Goal: Task Accomplishment & Management: Manage account settings

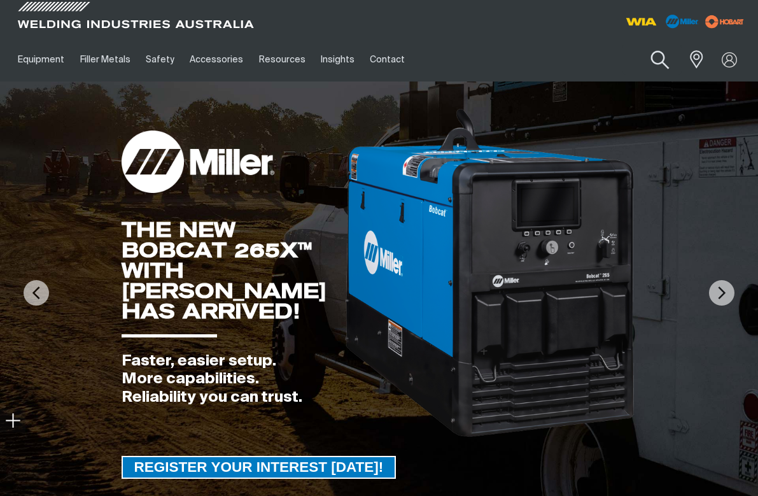
click at [664, 55] on button "Search products" at bounding box center [661, 60] width 52 height 36
click at [590, 60] on input "Search" at bounding box center [583, 59] width 196 height 29
paste input "BEGL3515MSXM"
type input "BEGL3515MSXM"
click at [639, 45] on button "Search products" at bounding box center [660, 60] width 43 height 30
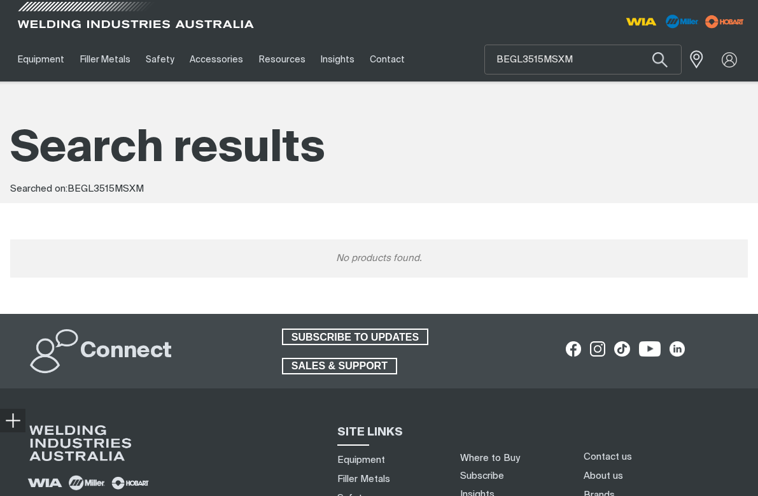
click at [59, 35] on span at bounding box center [136, 19] width 242 height 38
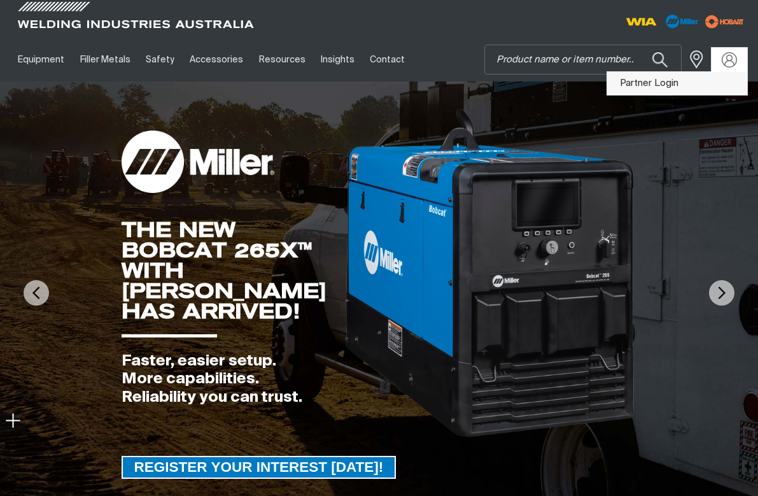
click at [669, 80] on link "Partner Login" at bounding box center [678, 84] width 140 height 24
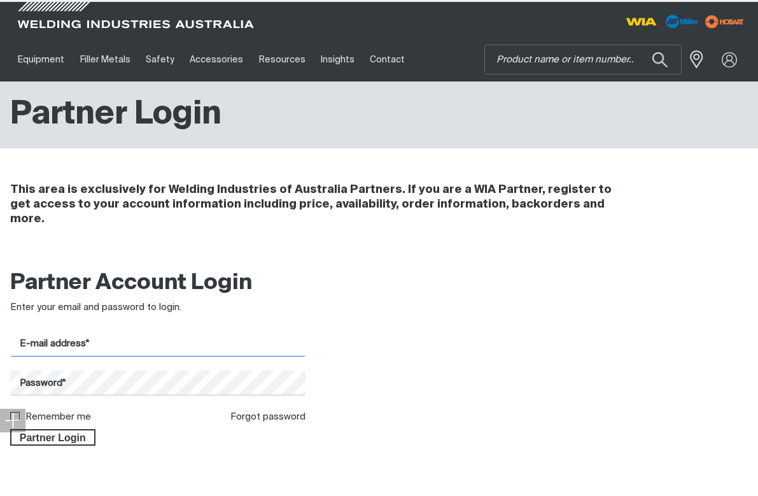
type input "[PERSON_NAME][EMAIL_ADDRESS][PERSON_NAME][DOMAIN_NAME]"
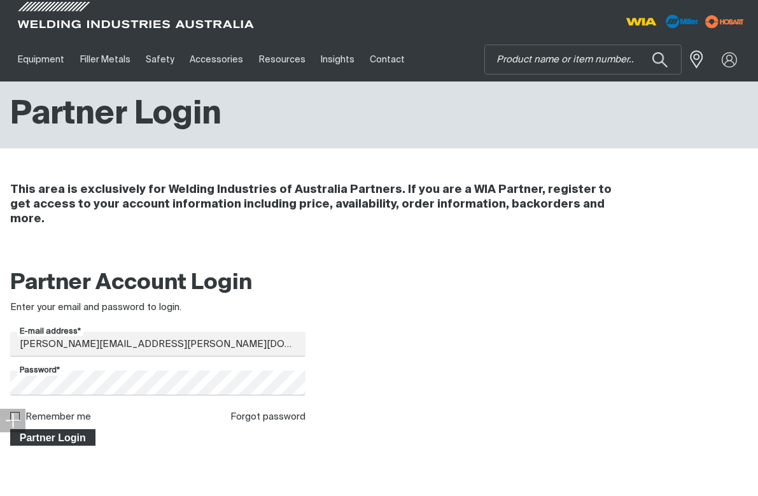
click at [55, 429] on span "Partner Login" at bounding box center [52, 437] width 83 height 17
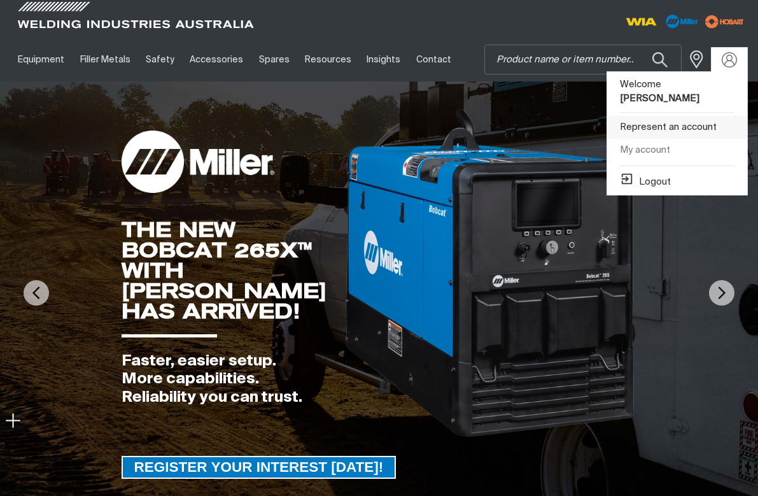
click at [665, 116] on link "Represent an account" at bounding box center [678, 128] width 140 height 24
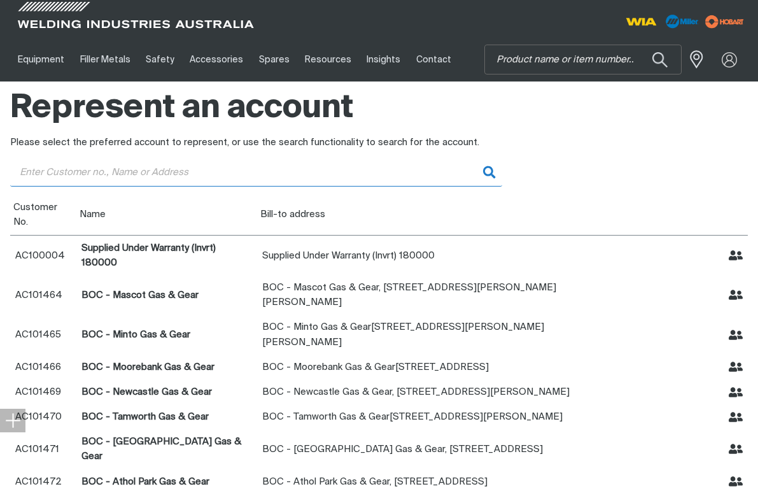
click at [345, 166] on input "Customer" at bounding box center [256, 172] width 492 height 29
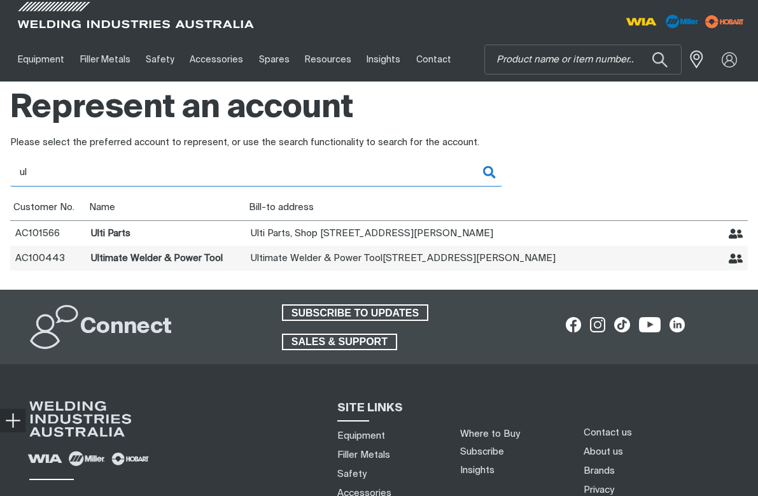
type input "ul"
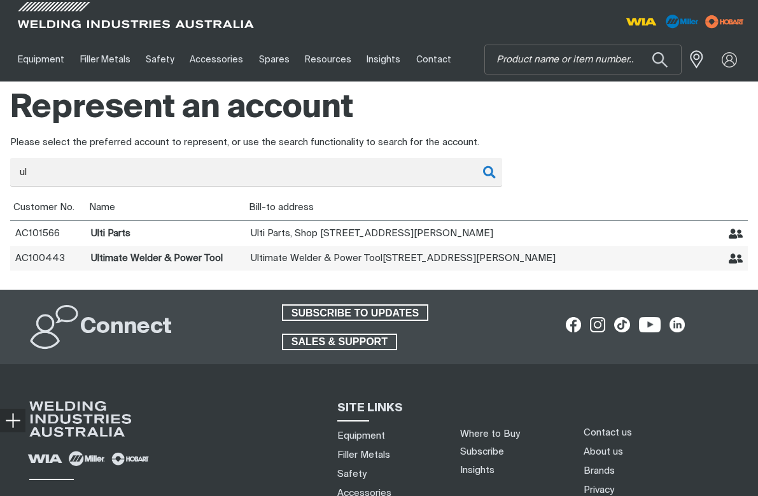
click at [195, 256] on td "Ultimate Welder & Power Tool" at bounding box center [166, 258] width 160 height 25
click at [737, 258] on icon "Represent Ultimate Welder & Power Tool" at bounding box center [736, 259] width 15 height 15
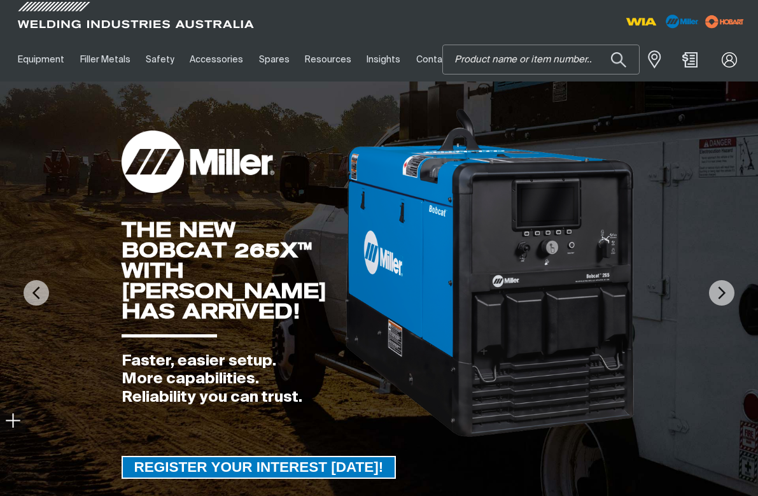
click at [539, 66] on input "Search" at bounding box center [541, 59] width 196 height 29
paste input "BEGL3515MSXM"
type input "BEGL3515MSXM"
click at [597, 45] on button "Search products" at bounding box center [618, 60] width 43 height 30
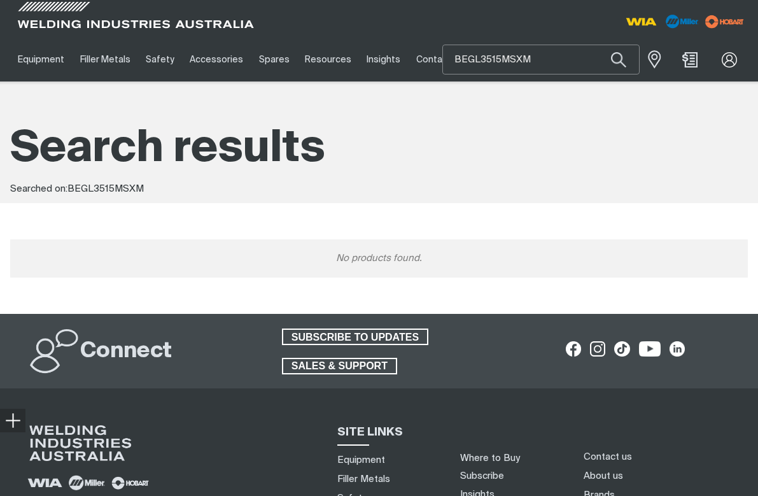
click at [580, 60] on input "BEGL3515MSXM" at bounding box center [541, 59] width 196 height 29
drag, startPoint x: 567, startPoint y: 55, endPoint x: 421, endPoint y: 56, distance: 145.8
click at [421, 56] on div "Equipment Stick Welders TIG Welders MIG Welders Multi-Process Welders Engine Dr…" at bounding box center [379, 60] width 738 height 44
click at [62, 27] on span at bounding box center [136, 19] width 242 height 38
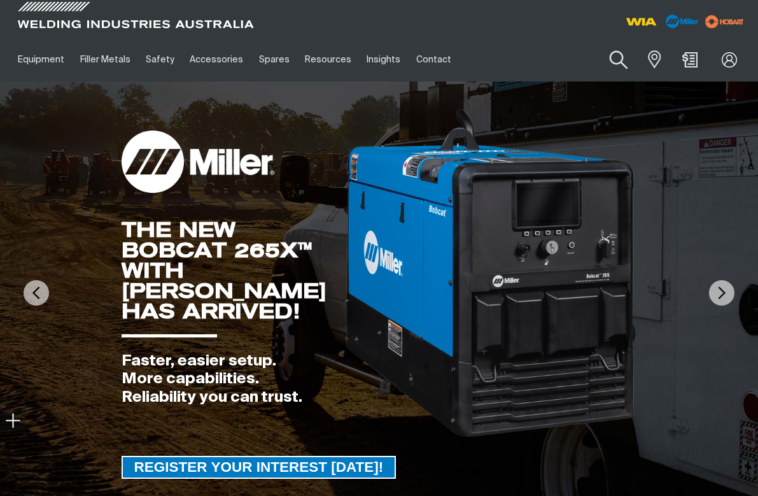
click at [618, 49] on button "Search products" at bounding box center [619, 60] width 52 height 36
click at [545, 62] on input "Search" at bounding box center [541, 59] width 196 height 29
type input "e0081"
click at [597, 45] on button "Search products" at bounding box center [618, 60] width 43 height 30
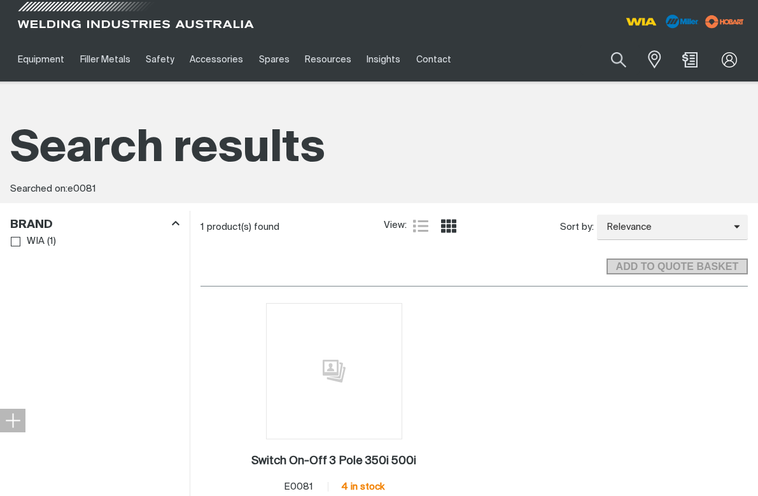
click at [110, 23] on span at bounding box center [136, 19] width 242 height 38
